Goal: Information Seeking & Learning: Learn about a topic

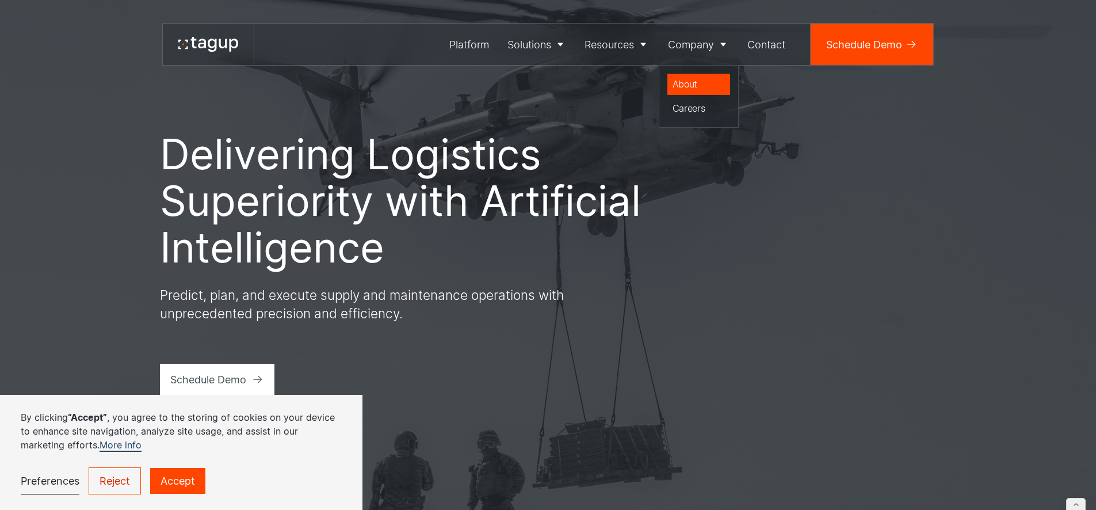
click at [689, 85] on div "About" at bounding box center [699, 84] width 53 height 14
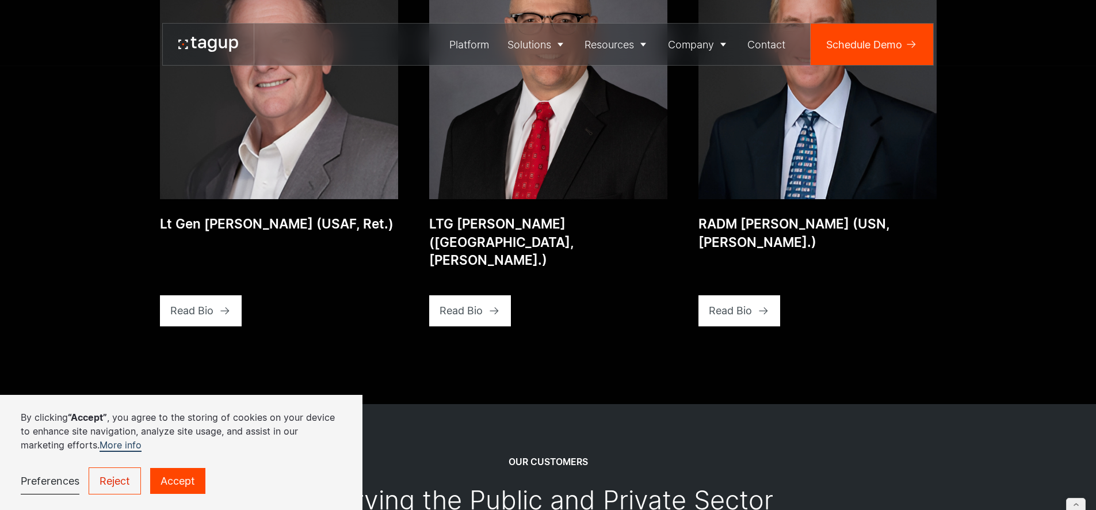
scroll to position [2266, 0]
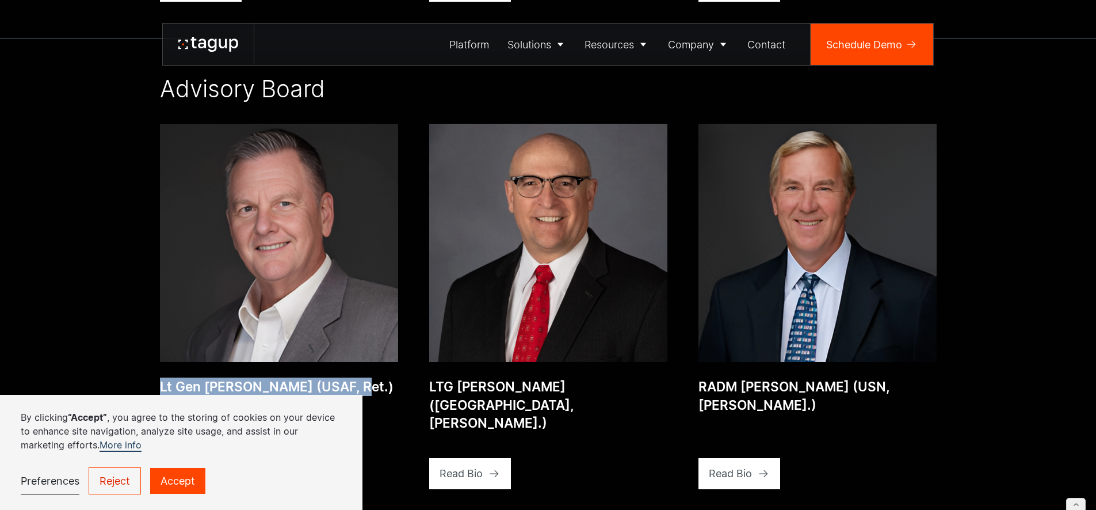
drag, startPoint x: 161, startPoint y: 345, endPoint x: 351, endPoint y: 348, distance: 189.9
click at [351, 362] on div "Lt Gen Brad Webb (USAF, Ret.) View bio Read Bio" at bounding box center [279, 425] width 238 height 127
copy div "Lt Gen Brad Webb (USAF, Ret.)"
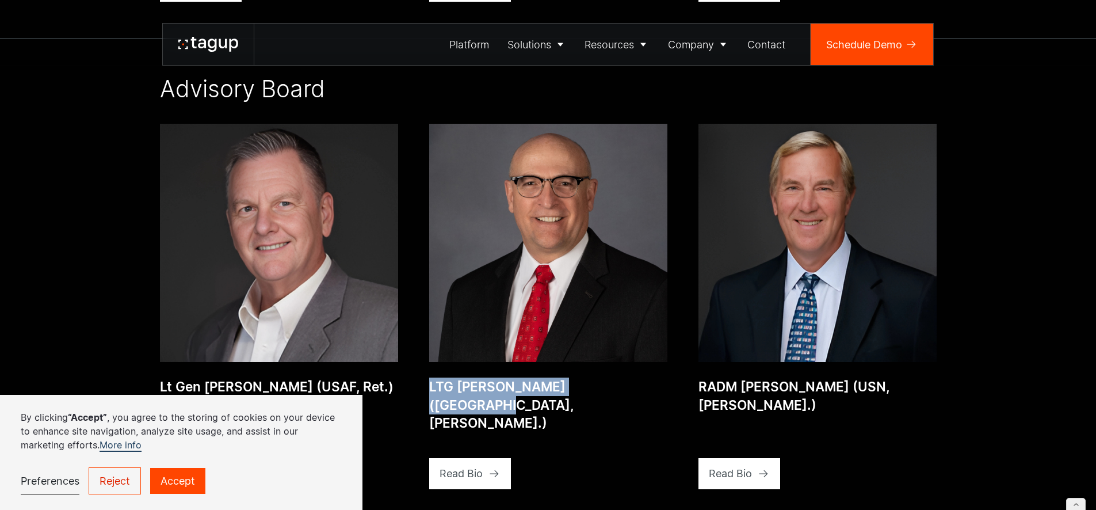
drag, startPoint x: 429, startPoint y: 345, endPoint x: 605, endPoint y: 342, distance: 176.1
click at [616, 378] on div "LTG Neil Thurgood (USA, Ret.)" at bounding box center [548, 405] width 238 height 55
copy div "LTG Neil Thurgood (USA, Ret.)"
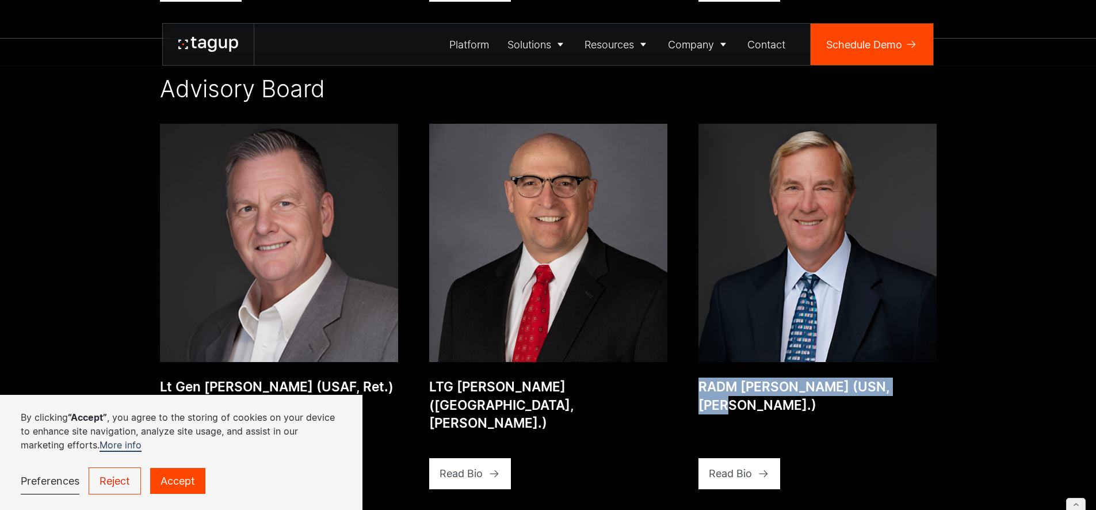
drag, startPoint x: 701, startPoint y: 347, endPoint x: 907, endPoint y: 341, distance: 206.1
click at [907, 362] on div "RADM John Neagley (USN, Ret.) View bio Read Bio" at bounding box center [818, 425] width 238 height 127
copy div "RADM John Neagley (USN, Ret.)"
